Goal: Task Accomplishment & Management: Manage account settings

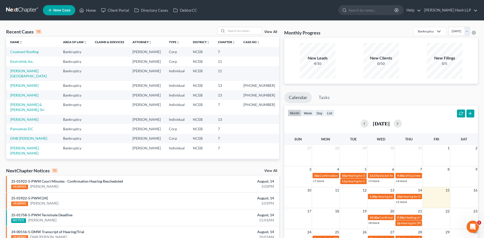
click at [237, 103] on link "View All" at bounding box center [270, 171] width 13 height 4
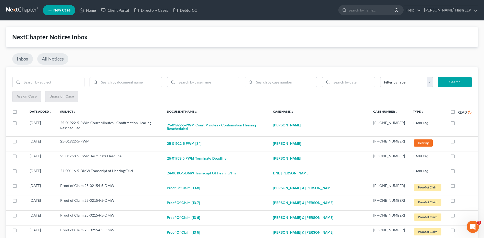
click at [56, 61] on link "All Notices" at bounding box center [52, 58] width 31 height 11
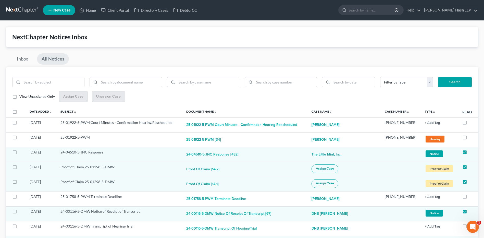
click at [19, 96] on label "View Unassigned Only" at bounding box center [36, 96] width 35 height 5
click at [21, 96] on input "View Unassigned Only" at bounding box center [22, 95] width 3 height 3
checkbox input "true"
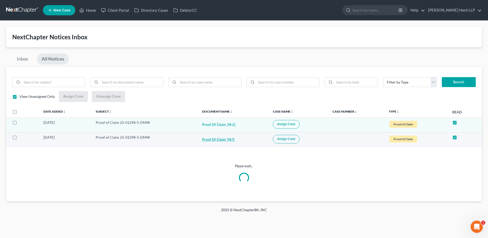
click at [219, 103] on button "Proof of Claim [14-1]" at bounding box center [218, 140] width 32 height 10
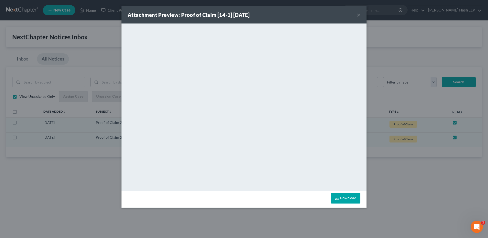
click at [237, 13] on button "×" at bounding box center [358, 15] width 4 height 6
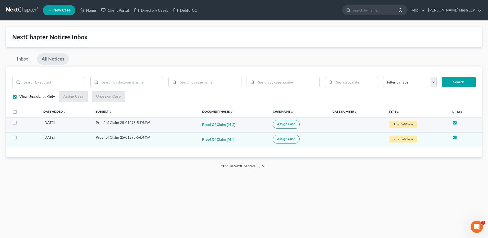
click at [19, 103] on label at bounding box center [19, 124] width 0 height 0
click at [21, 103] on input "checkbox" at bounding box center [22, 121] width 3 height 3
checkbox input "true"
click at [19, 103] on label at bounding box center [19, 138] width 0 height 0
click at [21, 103] on input "checkbox" at bounding box center [22, 136] width 3 height 3
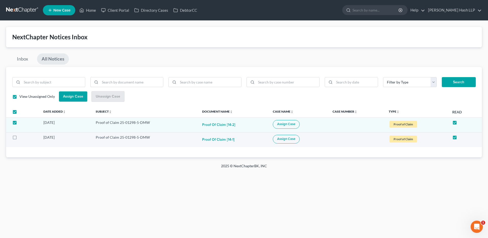
checkbox input "true"
click at [237, 103] on span "Assign Case" at bounding box center [286, 124] width 18 height 4
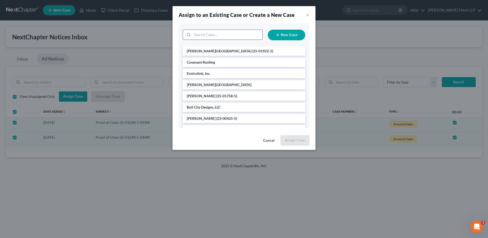
click at [225, 36] on input "search" at bounding box center [227, 35] width 70 height 10
type input "bru"
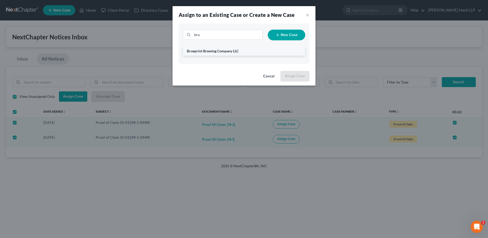
click at [212, 53] on span "Brueprint Brewing Company LLC" at bounding box center [213, 51] width 52 height 4
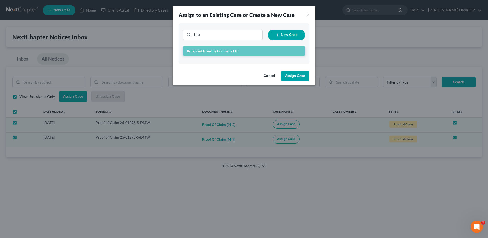
click at [237, 77] on button "Assign Case" at bounding box center [295, 76] width 28 height 10
checkbox input "false"
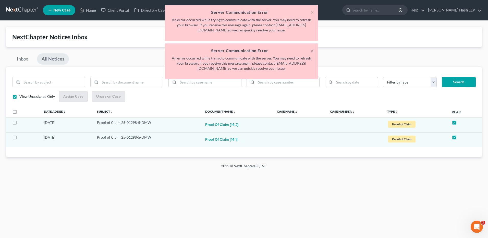
click at [56, 59] on div "× Server Communication Error An error occurred while trying to communicate with…" at bounding box center [241, 43] width 488 height 76
click at [237, 12] on button "×" at bounding box center [312, 12] width 4 height 6
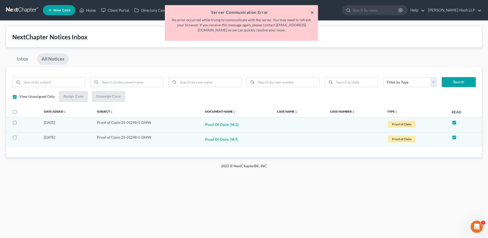
click at [237, 11] on button "×" at bounding box center [312, 12] width 4 height 6
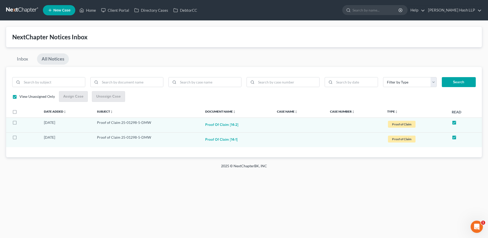
click at [54, 57] on link "All Notices" at bounding box center [53, 58] width 32 height 11
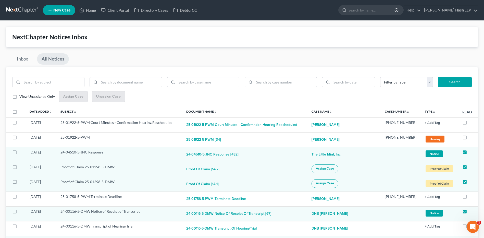
click at [19, 95] on label "View Unassigned Only" at bounding box center [36, 96] width 35 height 5
click at [21, 95] on input "View Unassigned Only" at bounding box center [22, 95] width 3 height 3
checkbox input "true"
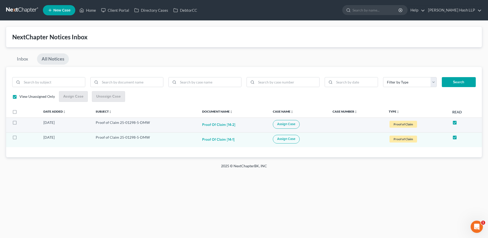
click at [237, 103] on span "Assign Case" at bounding box center [286, 124] width 18 height 4
checkbox input "true"
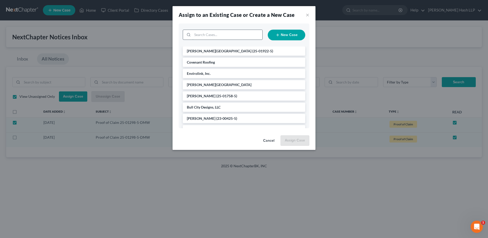
click at [229, 35] on input "search" at bounding box center [227, 35] width 70 height 10
type input "[PERSON_NAME]"
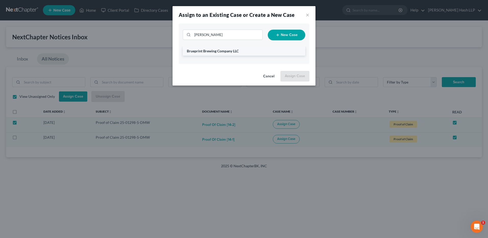
click at [214, 51] on span "Brueprint Brewing Company LLC" at bounding box center [213, 51] width 52 height 4
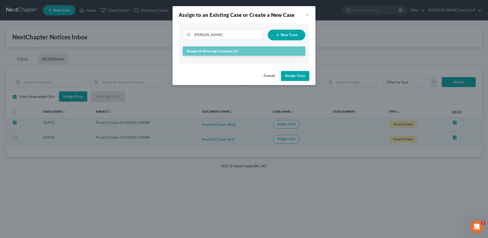
click at [237, 75] on button "Assign Case" at bounding box center [295, 76] width 28 height 10
checkbox input "false"
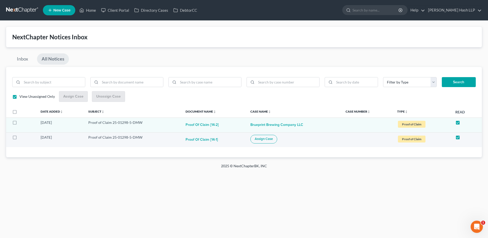
click at [237, 103] on span "Assign Case" at bounding box center [263, 139] width 18 height 4
checkbox input "true"
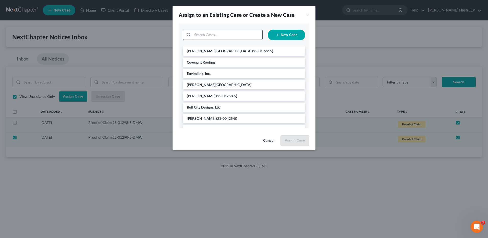
click at [223, 36] on input "search" at bounding box center [227, 35] width 70 height 10
type input "[PERSON_NAME]"
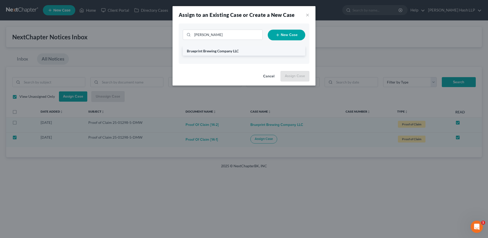
click at [229, 53] on span "Brueprint Brewing Company LLC" at bounding box center [213, 51] width 52 height 4
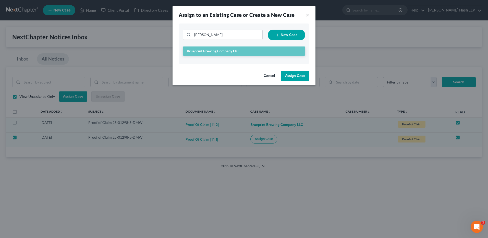
click at [237, 77] on button "Assign Case" at bounding box center [295, 76] width 28 height 10
checkbox input "false"
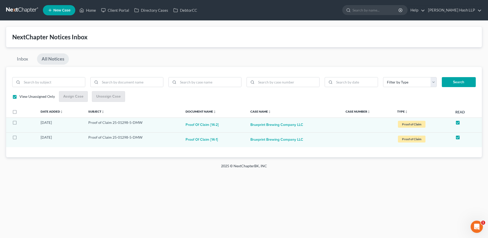
drag, startPoint x: 55, startPoint y: 58, endPoint x: 54, endPoint y: 63, distance: 5.0
click at [55, 58] on link "All Notices" at bounding box center [53, 58] width 32 height 11
checkbox input "false"
